Goal: Information Seeking & Learning: Learn about a topic

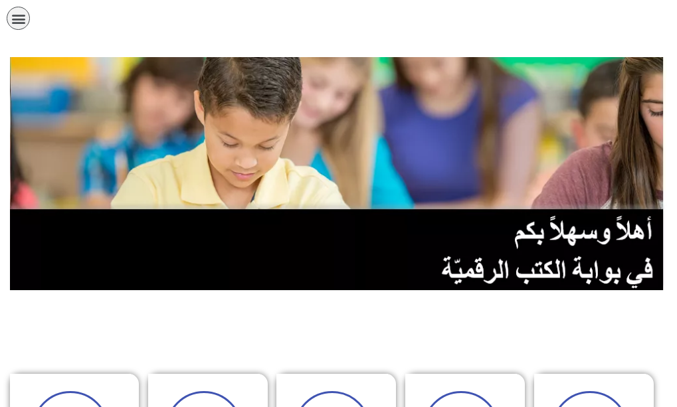
click at [0, 0] on link "الصف الثاني" at bounding box center [0, 0] width 0 height 0
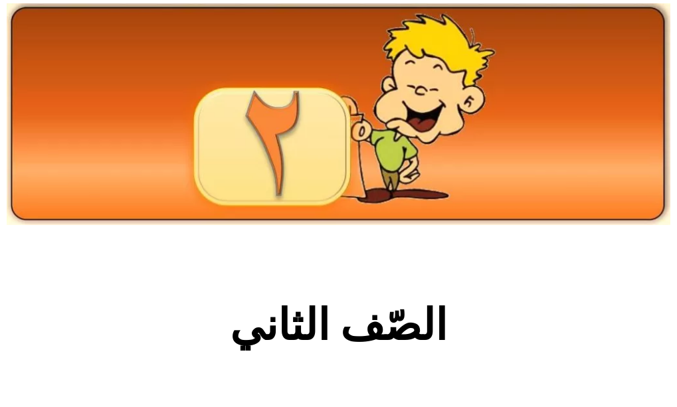
scroll to position [63, 0]
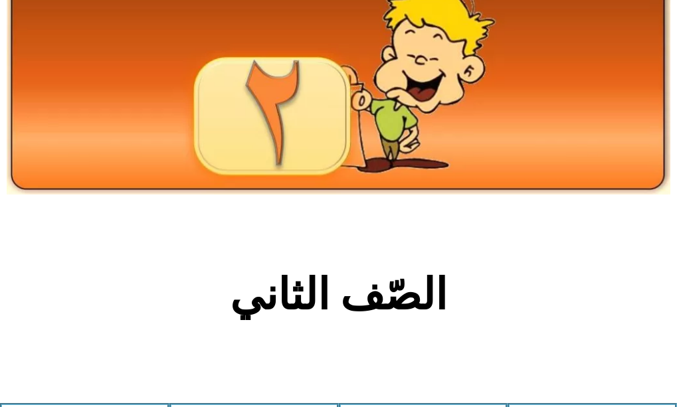
drag, startPoint x: 674, startPoint y: 168, endPoint x: 674, endPoint y: 176, distance: 8.0
click at [674, 175] on div at bounding box center [338, 114] width 677 height 175
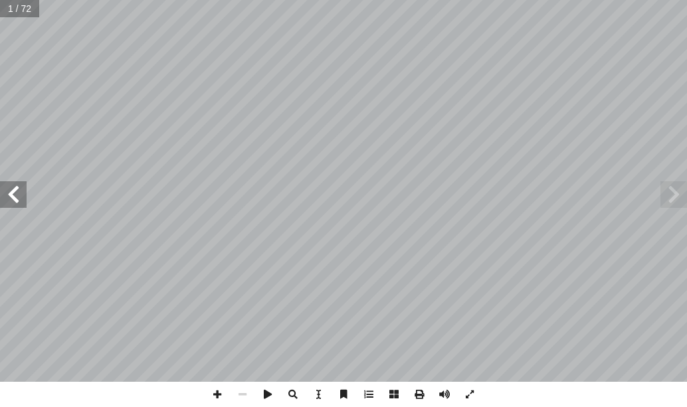
click at [7, 204] on span at bounding box center [13, 194] width 27 height 27
click at [678, 199] on span at bounding box center [673, 194] width 27 height 27
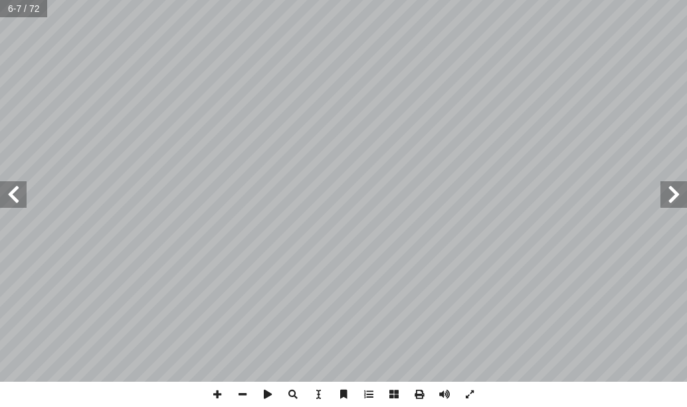
click at [15, 203] on span at bounding box center [13, 194] width 27 height 27
click at [11, 201] on span at bounding box center [13, 194] width 27 height 27
